Goal: Find specific page/section: Find specific page/section

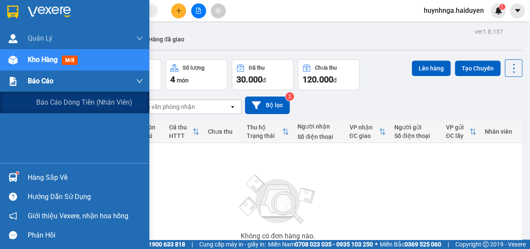
click at [46, 81] on span "Báo cáo" at bounding box center [41, 80] width 26 height 11
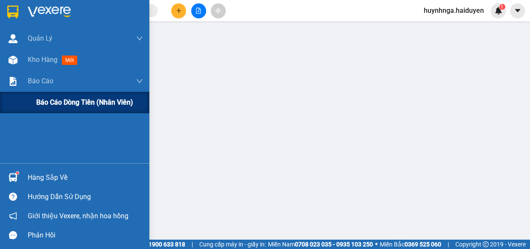
click at [64, 103] on span "Báo cáo dòng tiền (nhân viên)" at bounding box center [84, 102] width 97 height 11
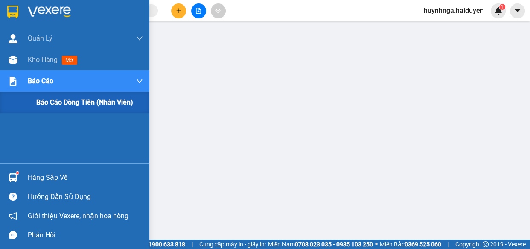
click at [58, 106] on span "Báo cáo dòng tiền (nhân viên)" at bounding box center [84, 102] width 97 height 11
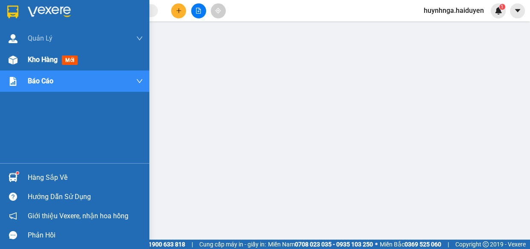
click at [32, 55] on span "Kho hàng" at bounding box center [43, 59] width 30 height 8
